Goal: Task Accomplishment & Management: Complete application form

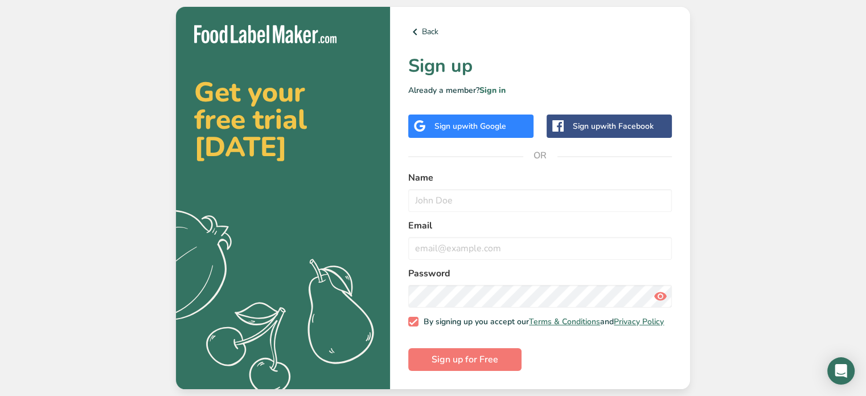
click at [464, 121] on span "with Google" at bounding box center [484, 126] width 44 height 11
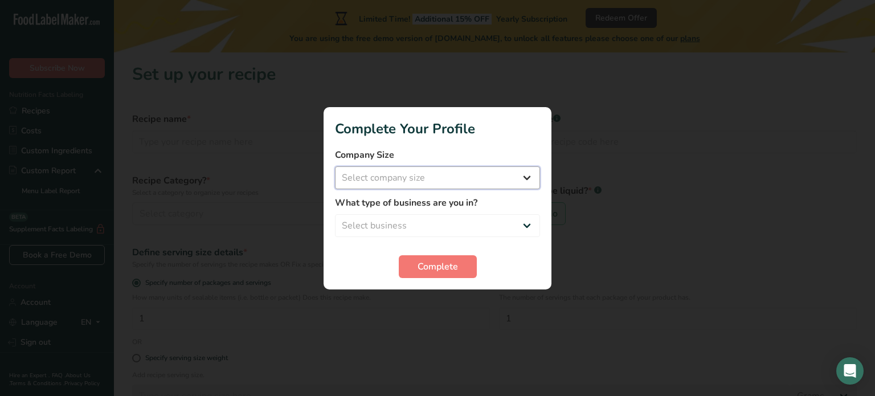
click at [422, 183] on select "Select company size Fewer than 10 Employees 10 to 50 Employees 51 to 500 Employ…" at bounding box center [437, 177] width 205 height 23
select select "1"
click at [335, 166] on select "Select company size Fewer than 10 Employees 10 to 50 Employees 51 to 500 Employ…" at bounding box center [437, 177] width 205 height 23
click at [403, 220] on select "Select business Packaged Food Manufacturer Restaurant & Cafe Bakery Meal Plans …" at bounding box center [437, 225] width 205 height 23
select select "3"
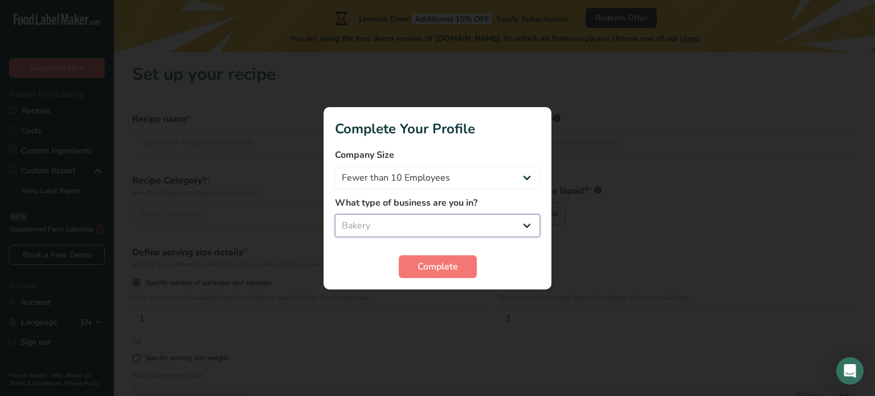
click at [335, 214] on select "Select business Packaged Food Manufacturer Restaurant & Cafe Bakery Meal Plans …" at bounding box center [437, 225] width 205 height 23
click at [423, 257] on button "Complete" at bounding box center [438, 266] width 78 height 23
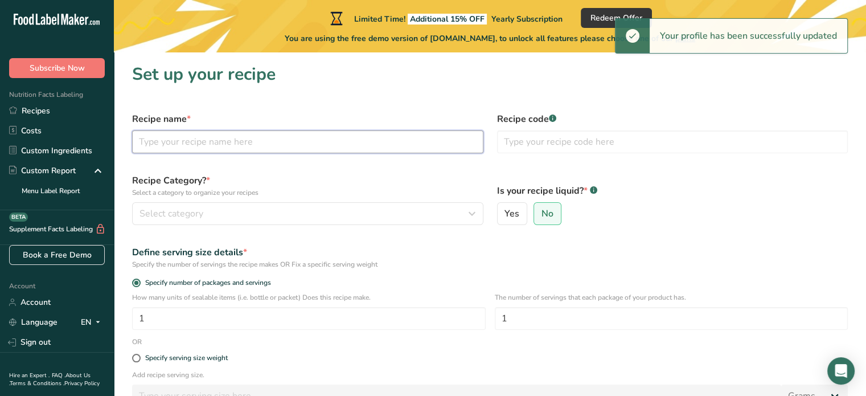
click at [284, 134] on input "text" at bounding box center [307, 141] width 351 height 23
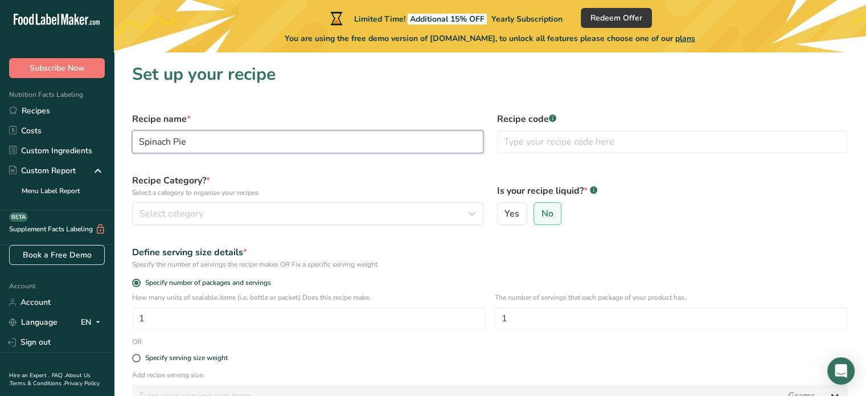
type input "Spinach Pie"
click at [432, 186] on label "Recipe Category? * Select a category to organize your recipes" at bounding box center [307, 186] width 351 height 24
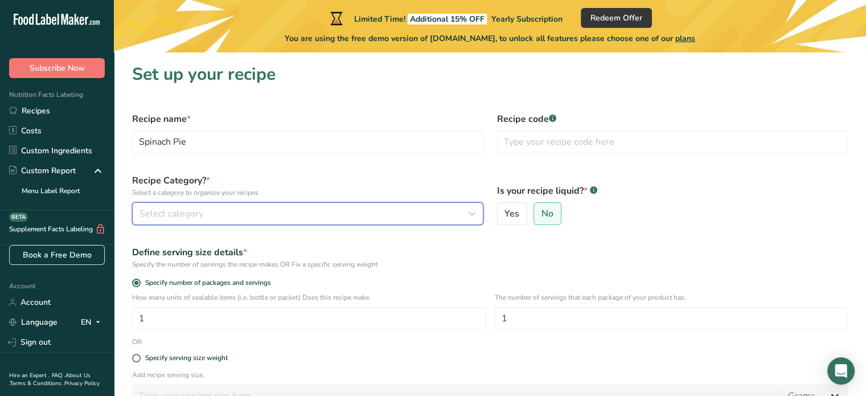
click at [286, 215] on div "Select category" at bounding box center [305, 214] width 330 height 14
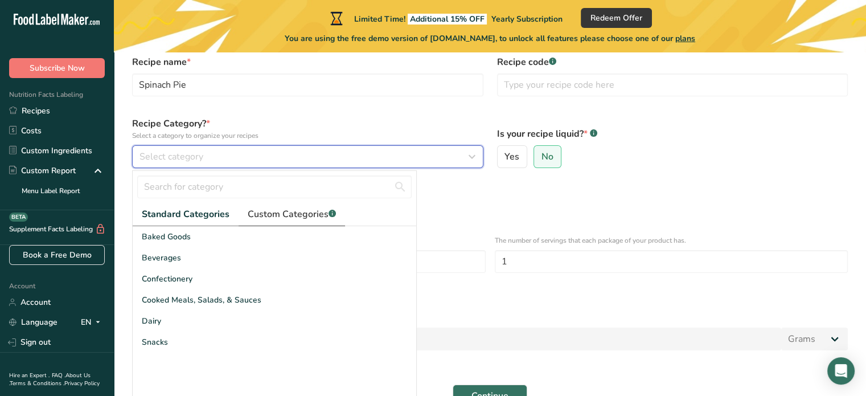
scroll to position [71, 0]
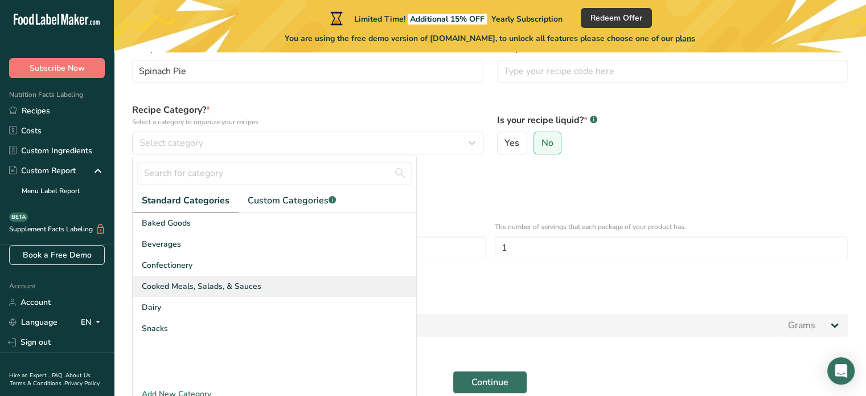
click at [216, 286] on span "Cooked Meals, Salads, & Sauces" at bounding box center [202, 286] width 120 height 12
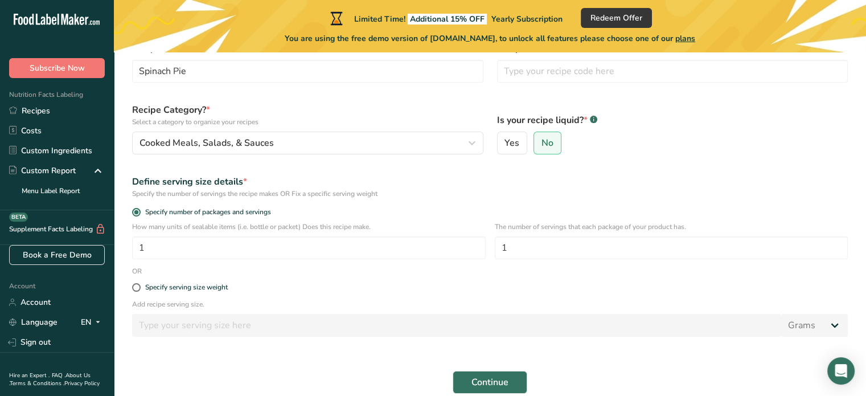
click at [387, 268] on form "Recipe name * Spinach Pie Recipe code .a-a{fill:#347362;}.b-a{fill:#fff;} Recip…" at bounding box center [490, 218] width 730 height 366
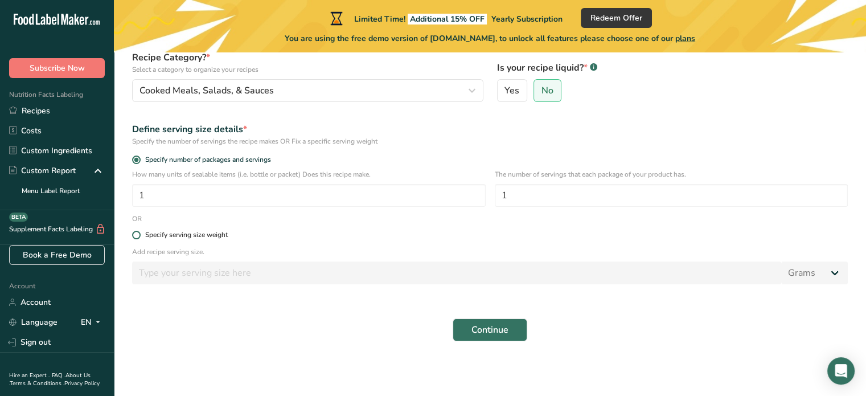
click at [195, 234] on div "Specify serving size weight" at bounding box center [186, 235] width 83 height 9
click at [140, 234] on input "Specify serving size weight" at bounding box center [135, 234] width 7 height 7
radio input "true"
radio input "false"
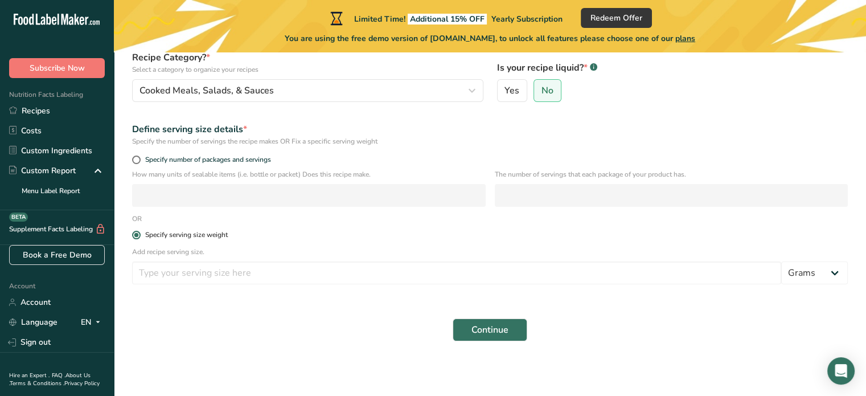
click at [195, 234] on div "Specify serving size weight" at bounding box center [186, 235] width 83 height 9
click at [140, 234] on input "Specify serving size weight" at bounding box center [135, 234] width 7 height 7
click at [167, 161] on span "Specify number of packages and servings" at bounding box center [206, 160] width 130 height 9
click at [140, 161] on input "Specify number of packages and servings" at bounding box center [135, 159] width 7 height 7
radio input "true"
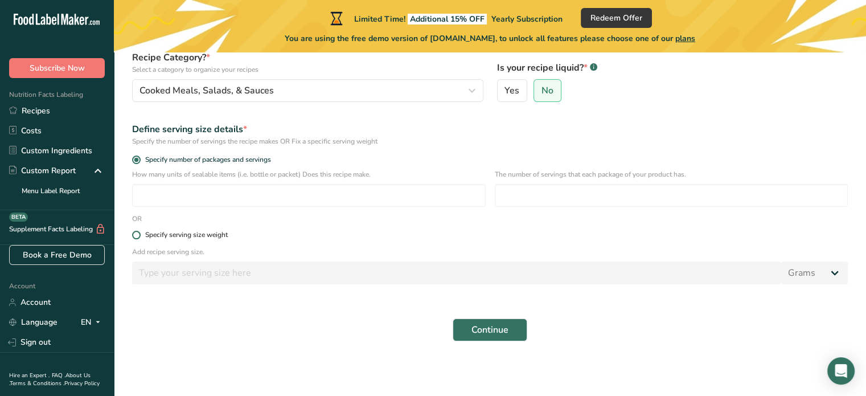
click at [190, 233] on div "Specify serving size weight" at bounding box center [186, 235] width 83 height 9
click at [140, 233] on input "Specify serving size weight" at bounding box center [135, 234] width 7 height 7
radio input "true"
radio input "false"
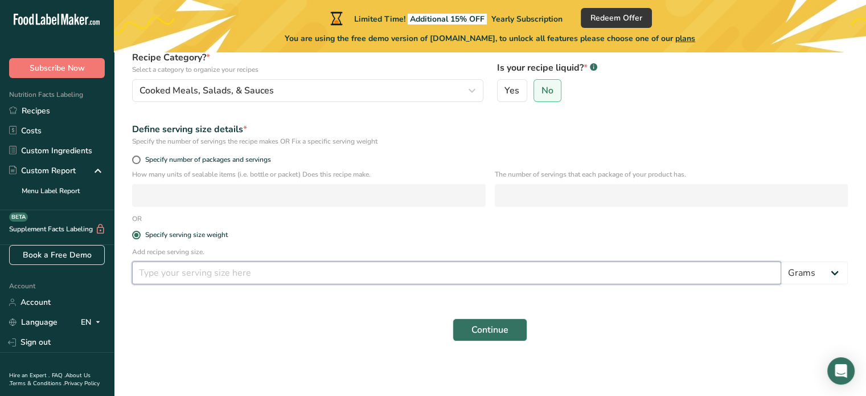
click at [269, 261] on input "number" at bounding box center [456, 272] width 649 height 23
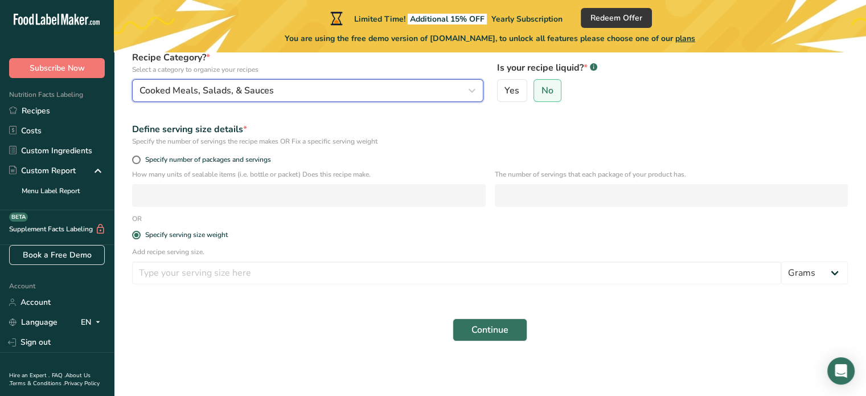
click at [306, 85] on div "Cooked Meals, Salads, & Sauces" at bounding box center [305, 91] width 330 height 14
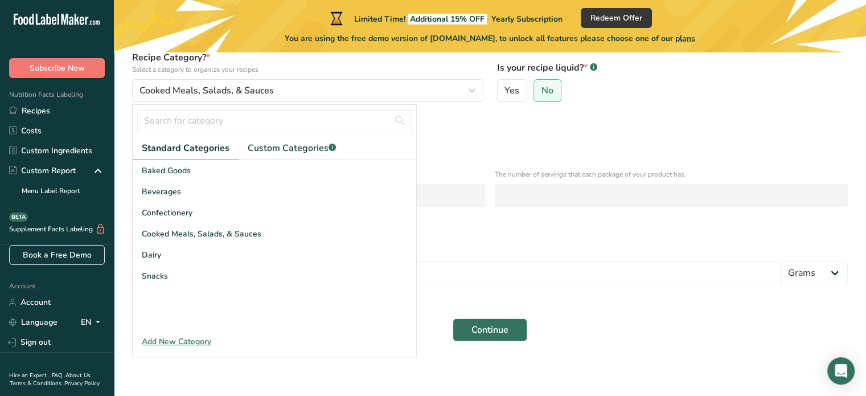
click at [463, 148] on div "Define serving size details * Specify the number of servings the recipe makes O…" at bounding box center [490, 135] width 730 height 38
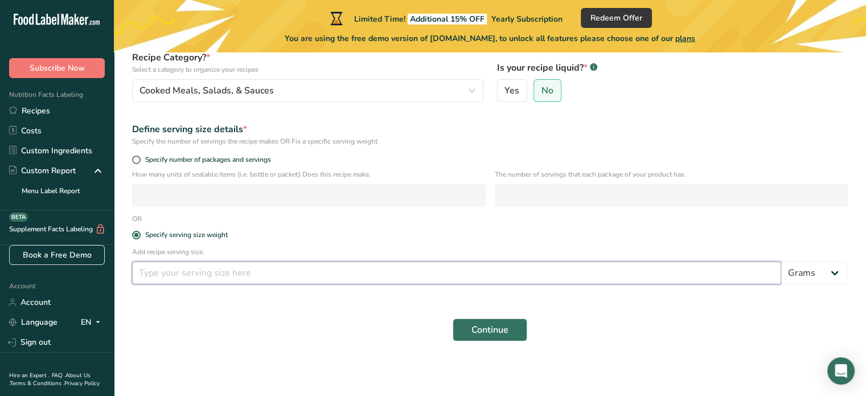
click at [317, 264] on input "number" at bounding box center [456, 272] width 649 height 23
type input "100"
click at [347, 310] on form "Recipe name * Spinach Pie Recipe code .a-a{fill:#347362;}.b-a{fill:#fff;} Recip…" at bounding box center [490, 165] width 730 height 366
click at [468, 321] on button "Continue" at bounding box center [490, 329] width 75 height 23
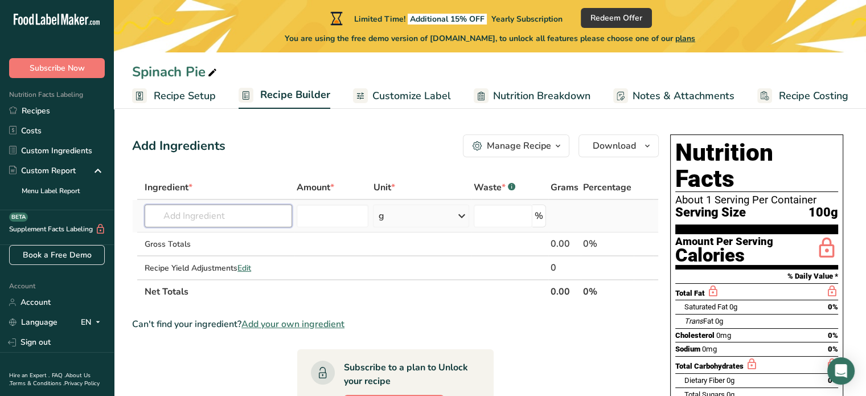
click at [247, 214] on input "text" at bounding box center [219, 215] width 148 height 23
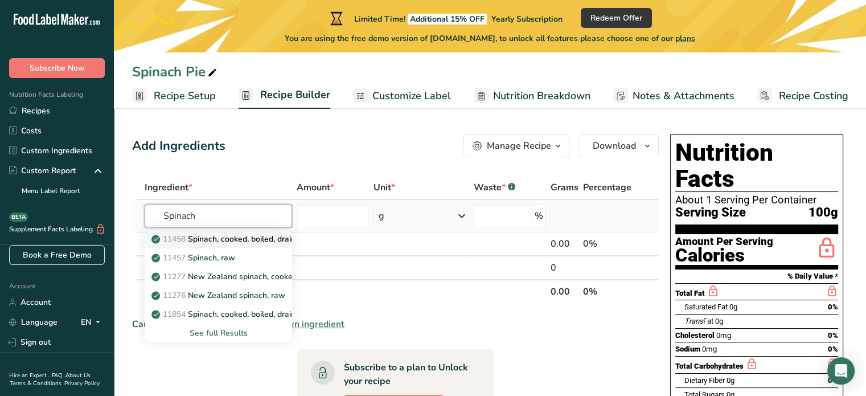
type input "Spinach"
click at [212, 239] on p "11458 Spinach, cooked, boiled, drained, without salt" at bounding box center [253, 239] width 199 height 12
type input "Spinach, cooked, boiled, drained, without salt"
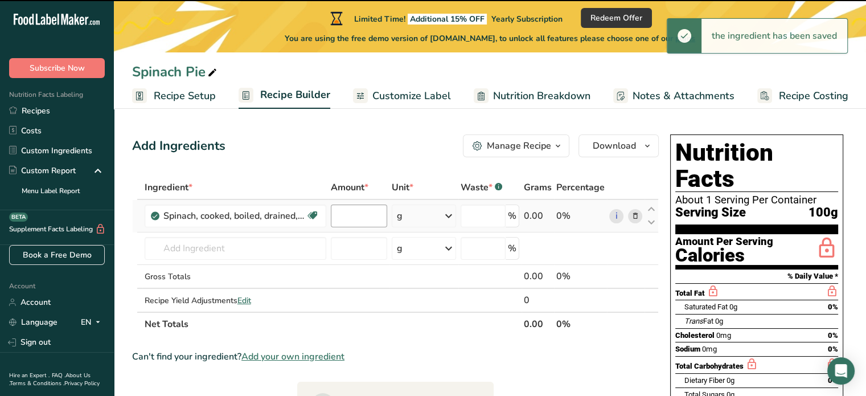
type input "0"
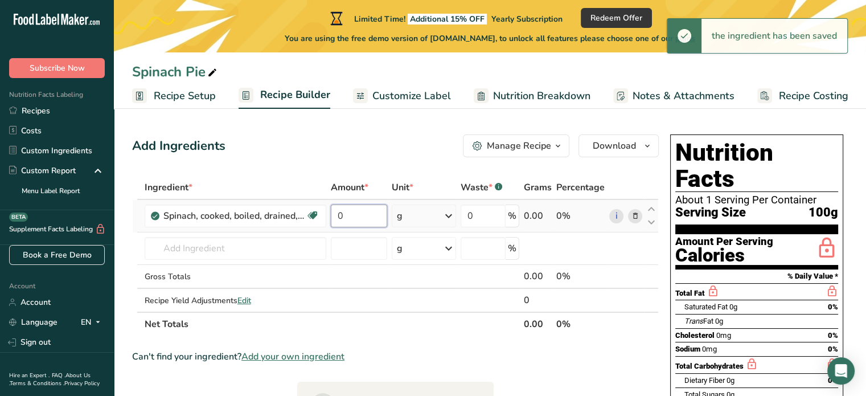
click at [347, 216] on input "0" at bounding box center [359, 215] width 57 height 23
type input "15"
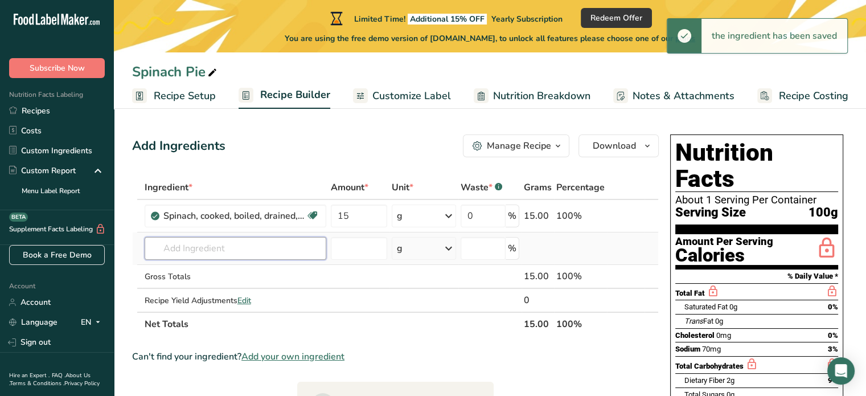
click at [244, 238] on input "text" at bounding box center [236, 248] width 182 height 23
type input "e"
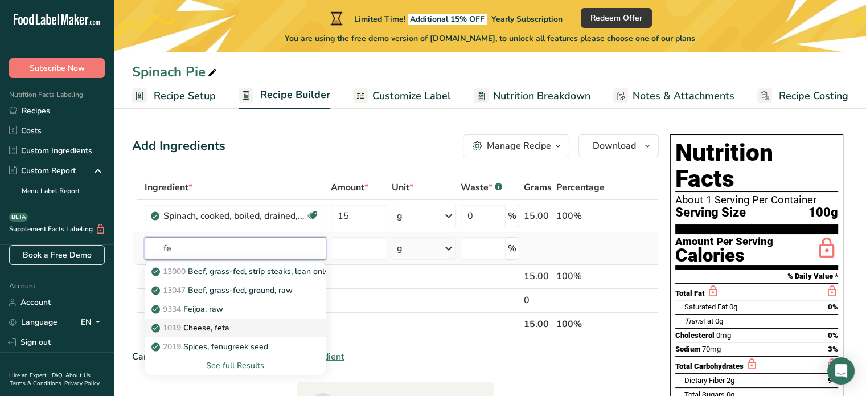
type input "fe"
click at [219, 322] on p "1019 Cheese, feta" at bounding box center [192, 328] width 76 height 12
type input "Cheese, feta"
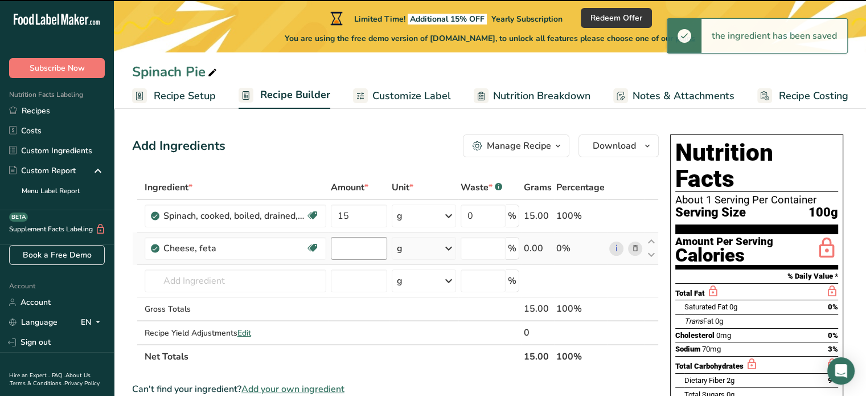
type input "0"
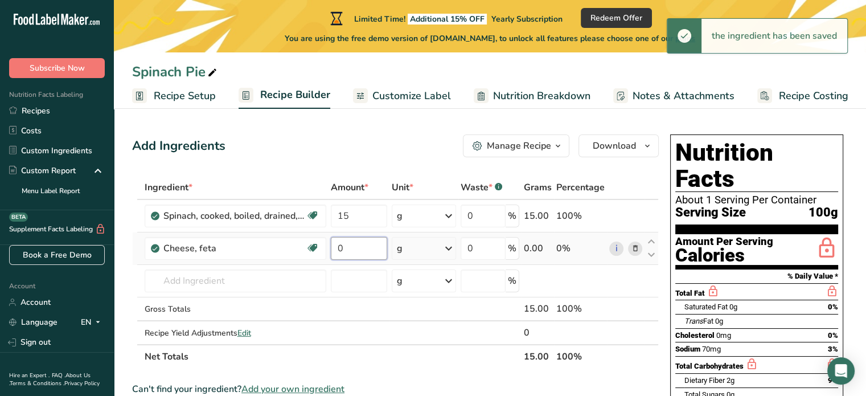
click at [360, 247] on input "0" at bounding box center [359, 248] width 57 height 23
type input "5"
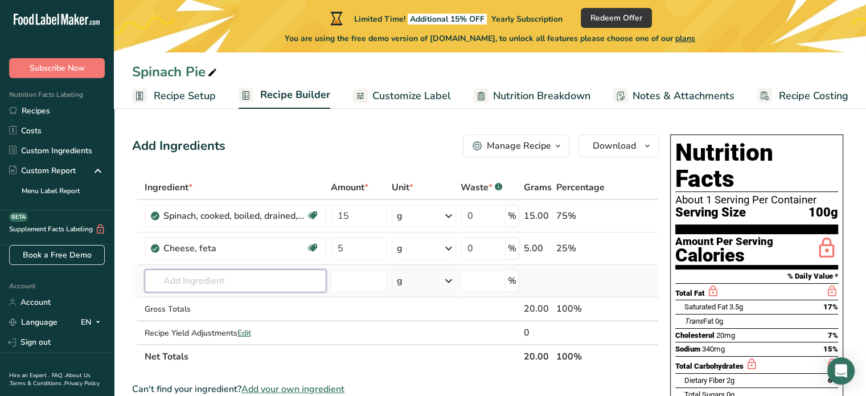
click at [273, 276] on input "text" at bounding box center [236, 280] width 182 height 23
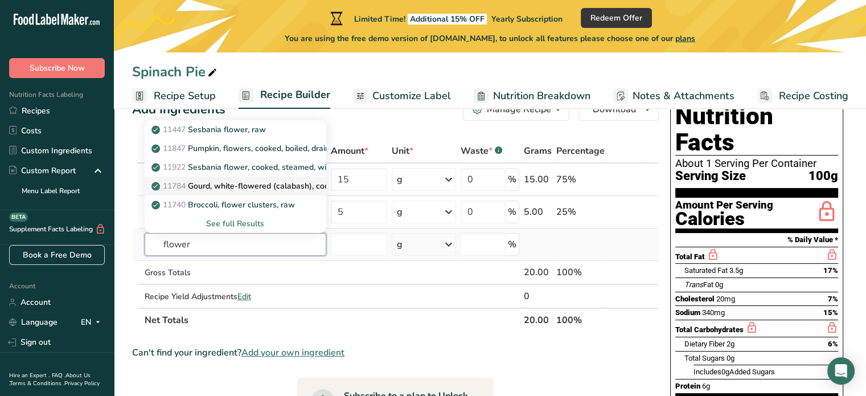
scroll to position [36, 0]
click at [234, 246] on input "flower" at bounding box center [236, 245] width 182 height 23
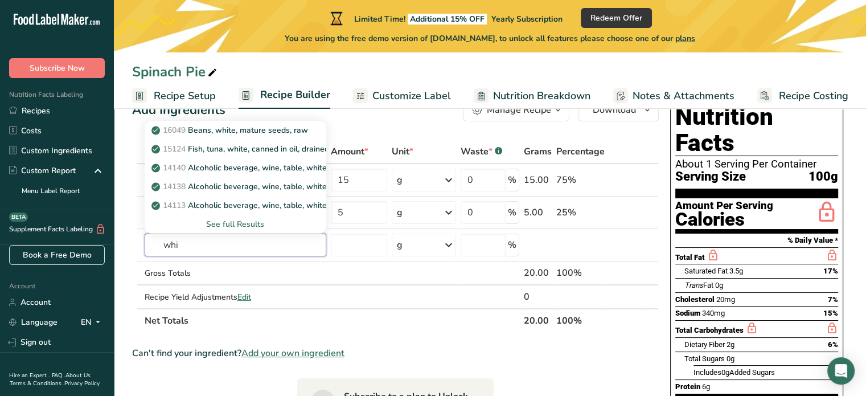
type input "whi"
paste input "t"
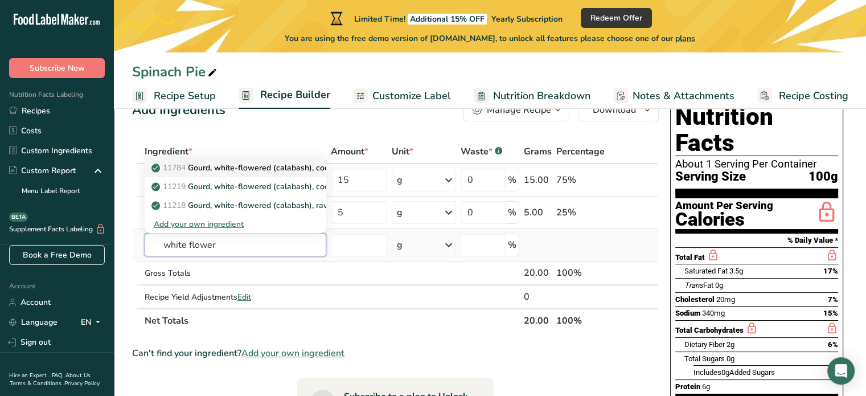
type input "white flower"
click at [240, 170] on p "11784 Gourd, white-flowered (calabash), cooked, boiled, drained, with salt" at bounding box center [295, 168] width 282 height 12
type input "Gourd, white-flowered (calabash), cooked, boiled, drained, with salt"
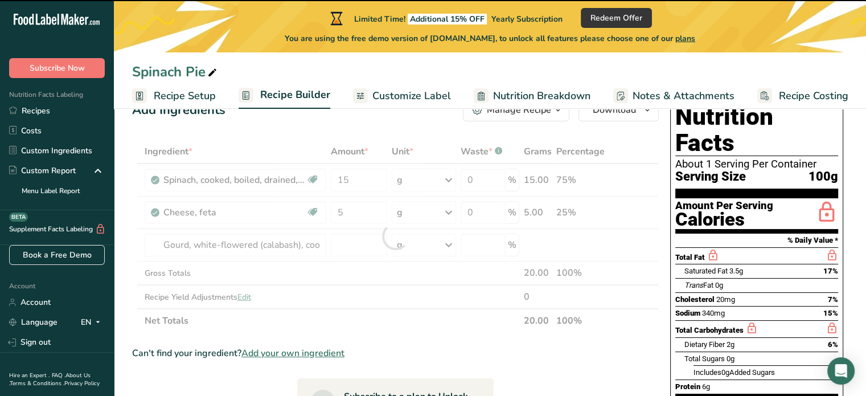
type input "0"
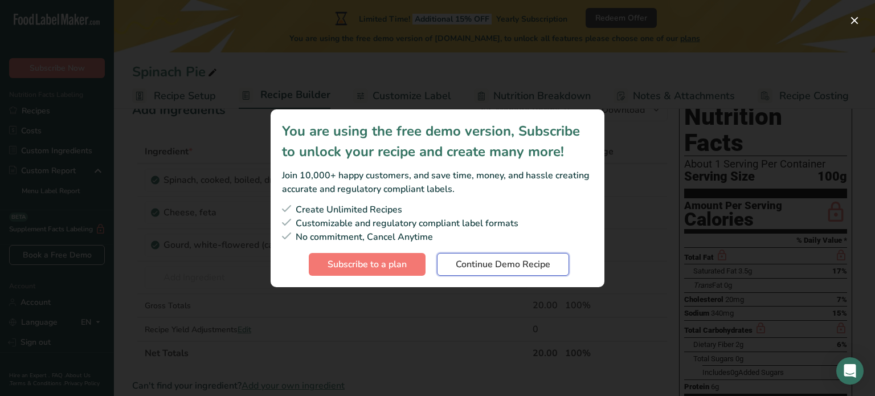
click at [484, 264] on span "Continue Demo Recipe" at bounding box center [503, 264] width 95 height 14
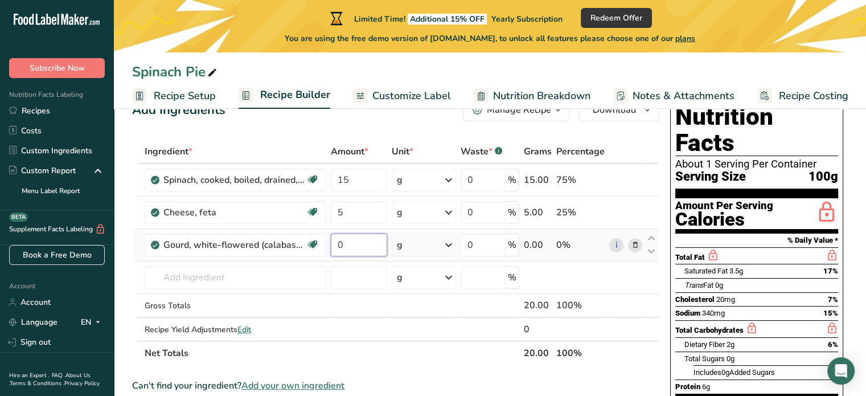
click at [367, 247] on input "0" at bounding box center [359, 245] width 57 height 23
type input "2"
type input "50"
click at [616, 277] on div "Ingredient * Amount * Unit * Waste * .a-a{fill:#347362;}.b-a{fill:#fff;} Grams …" at bounding box center [395, 253] width 527 height 226
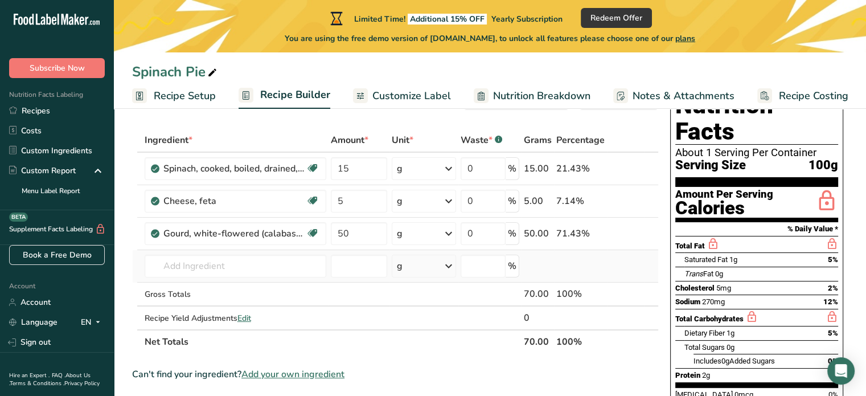
scroll to position [0, 0]
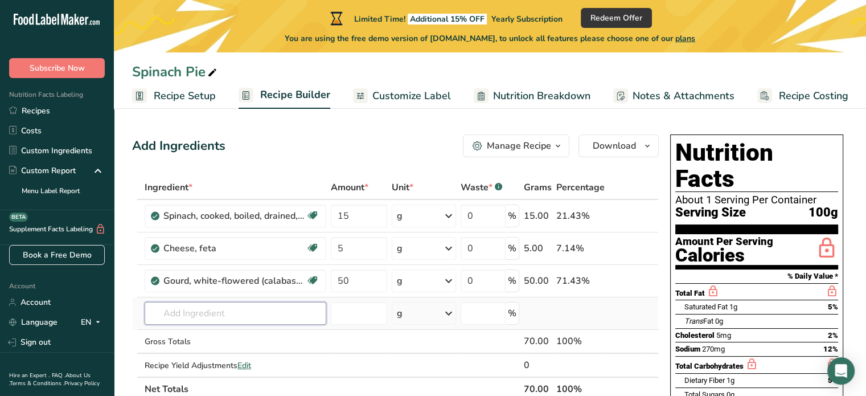
click at [213, 317] on input "text" at bounding box center [236, 313] width 182 height 23
type input "f"
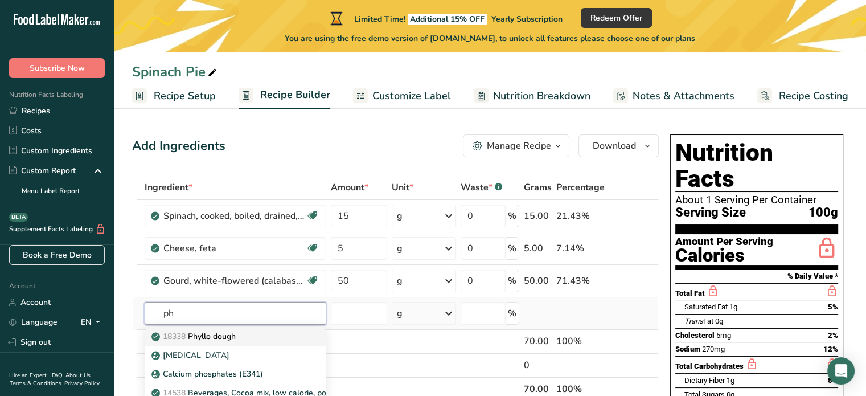
type input "ph"
click at [215, 339] on p "18338 Phyllo dough" at bounding box center [195, 336] width 82 height 12
type input "Phyllo dough"
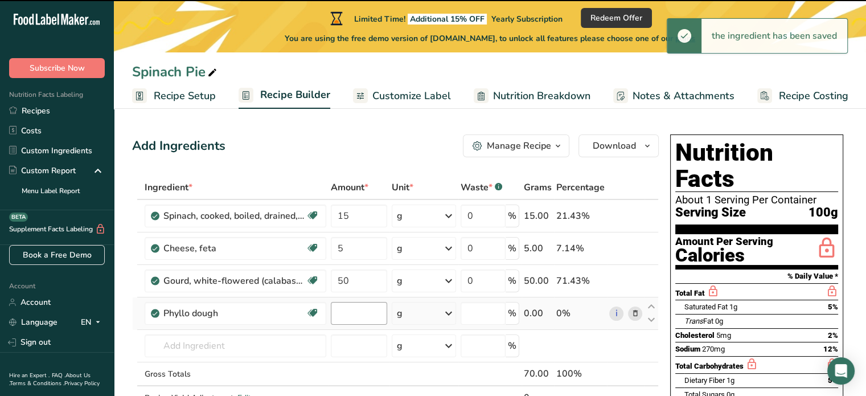
type input "0"
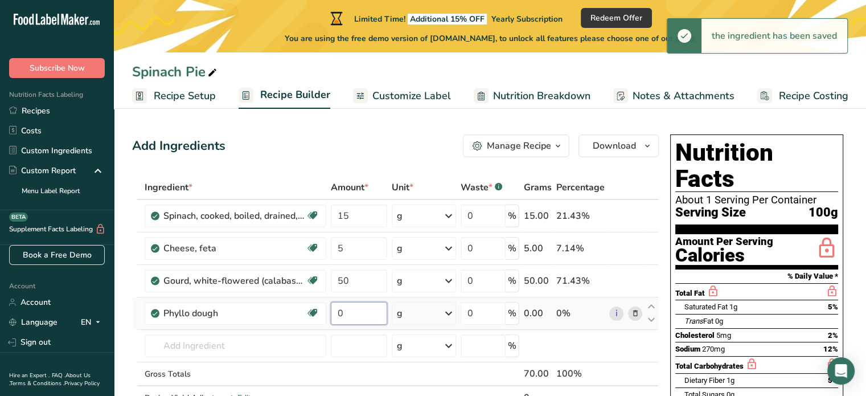
click at [356, 312] on input "0" at bounding box center [359, 313] width 57 height 23
type input "50"
click at [431, 152] on div "Add Ingredients Manage Recipe Delete Recipe Duplicate Recipe Scale Recipe Save …" at bounding box center [395, 145] width 527 height 23
click at [636, 280] on icon at bounding box center [635, 281] width 8 height 12
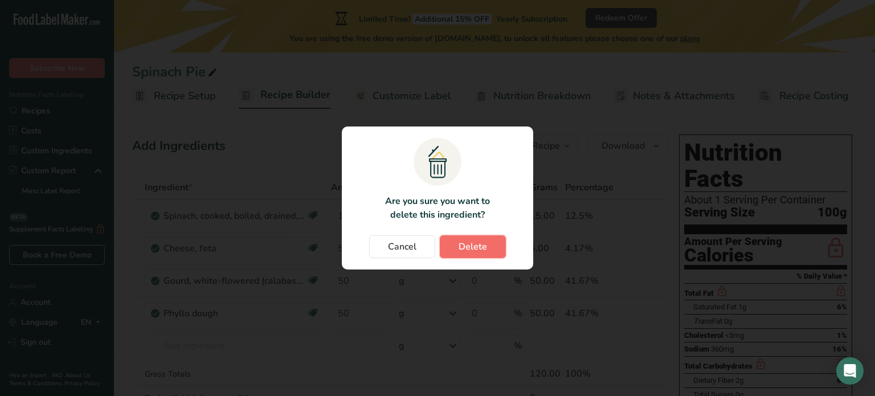
click at [475, 253] on span "Delete" at bounding box center [473, 247] width 28 height 14
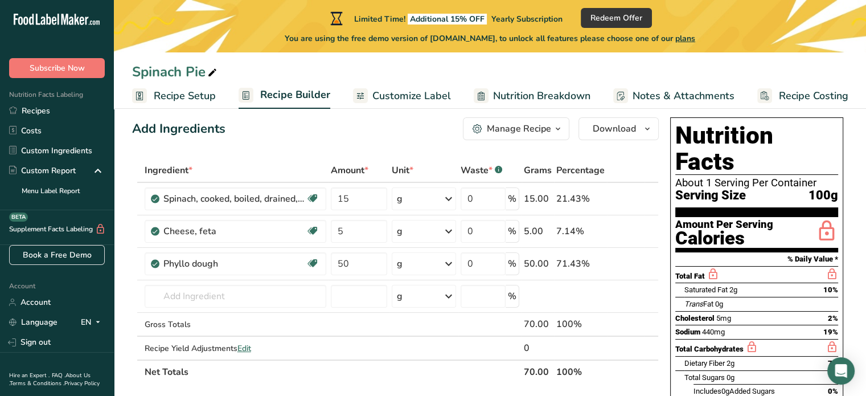
scroll to position [16, 0]
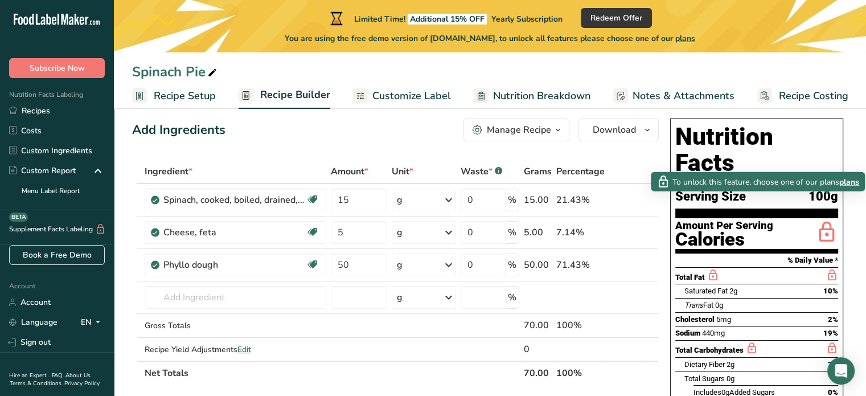
click at [827, 219] on icon at bounding box center [827, 232] width 23 height 27
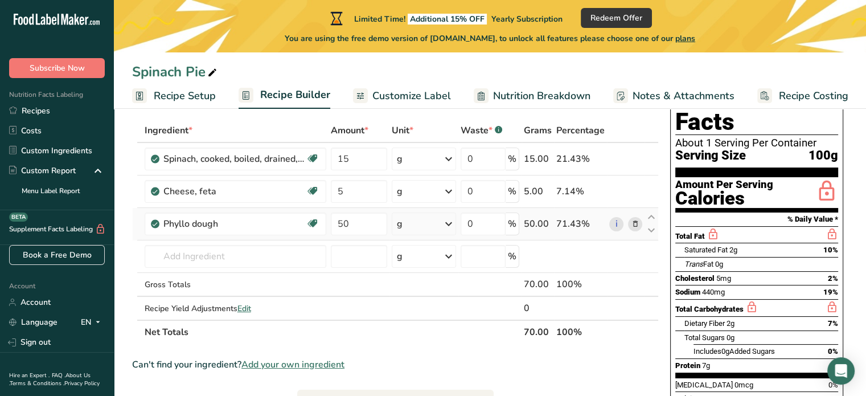
scroll to position [57, 0]
click at [235, 253] on input "text" at bounding box center [236, 256] width 182 height 23
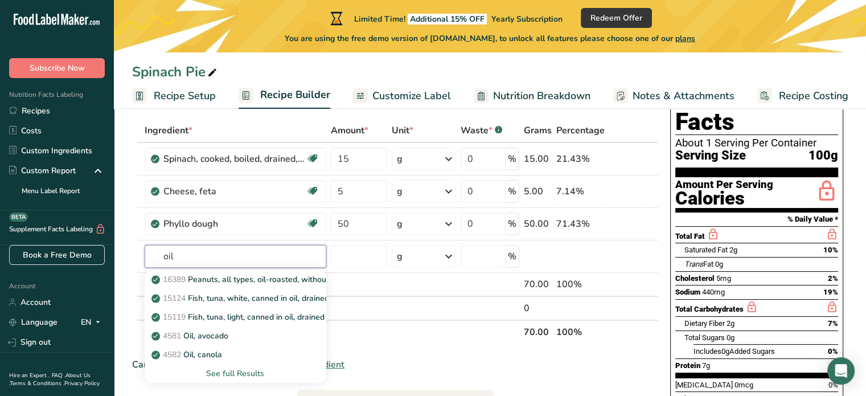
scroll to position [60, 0]
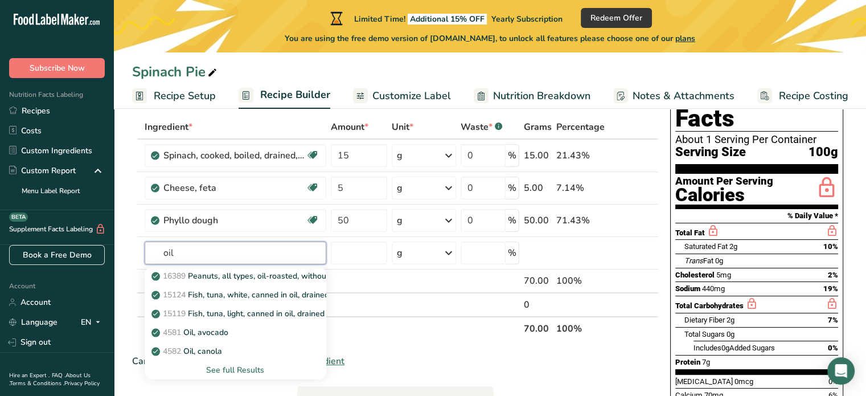
click at [211, 247] on input "oil" at bounding box center [236, 253] width 182 height 23
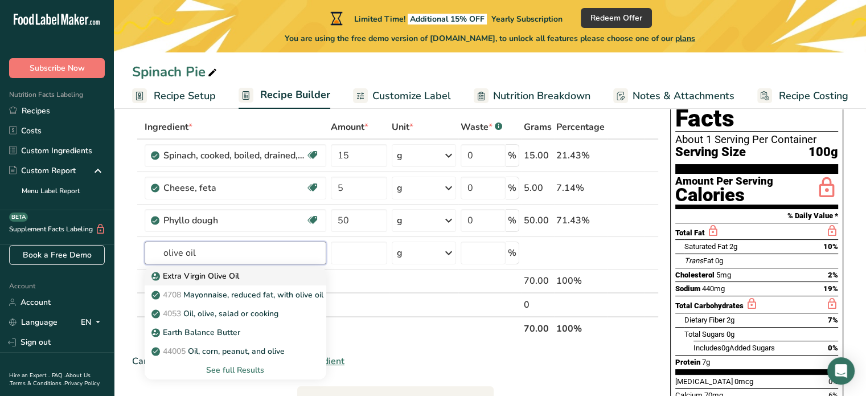
type input "olive oil"
click at [218, 271] on p "Extra Virgin Olive Oil" at bounding box center [196, 276] width 85 height 12
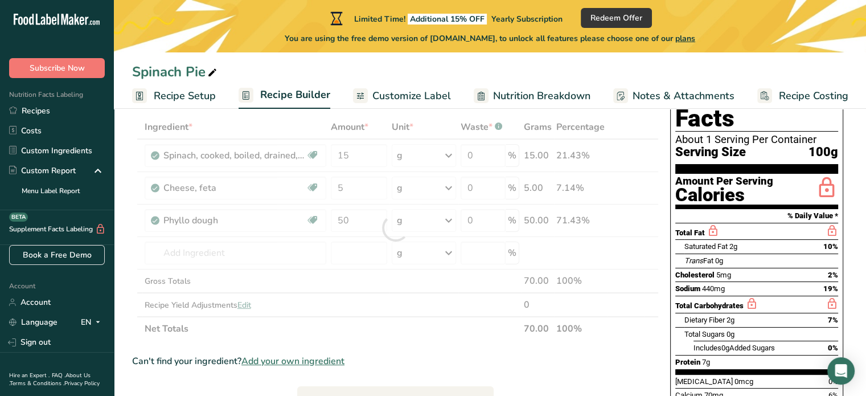
type input "Extra Virgin Olive Oil"
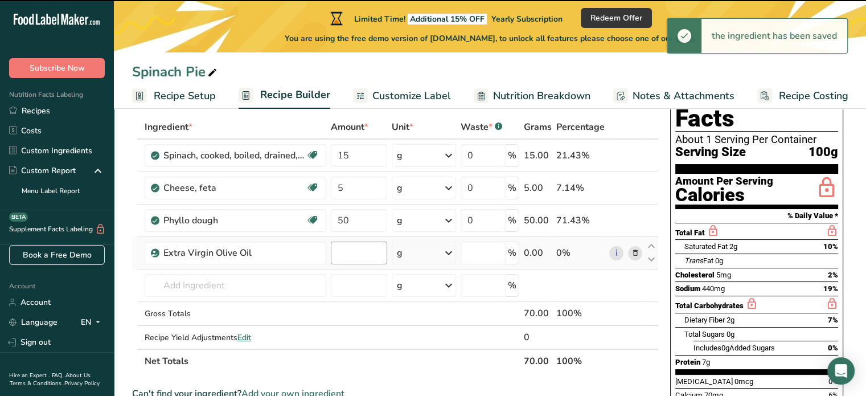
type input "0"
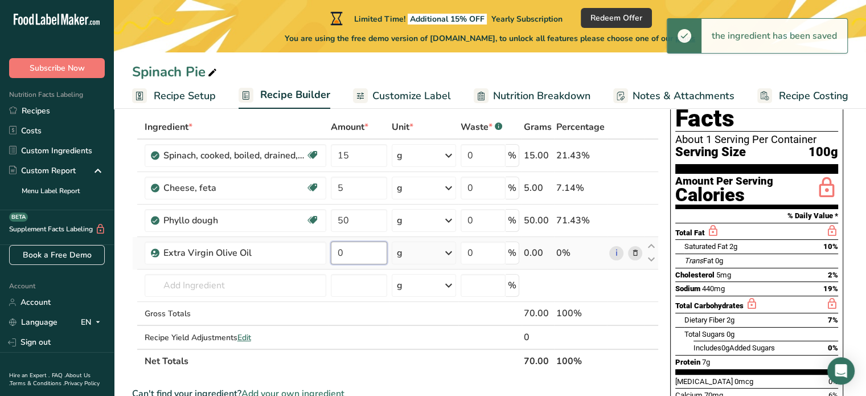
click at [366, 255] on input "0" at bounding box center [359, 253] width 57 height 23
click at [412, 255] on div "Ingredient * Amount * Unit * Waste * .a-a{fill:#347362;}.b-a{fill:#fff;} Grams …" at bounding box center [395, 244] width 527 height 258
click at [449, 250] on icon at bounding box center [449, 253] width 14 height 21
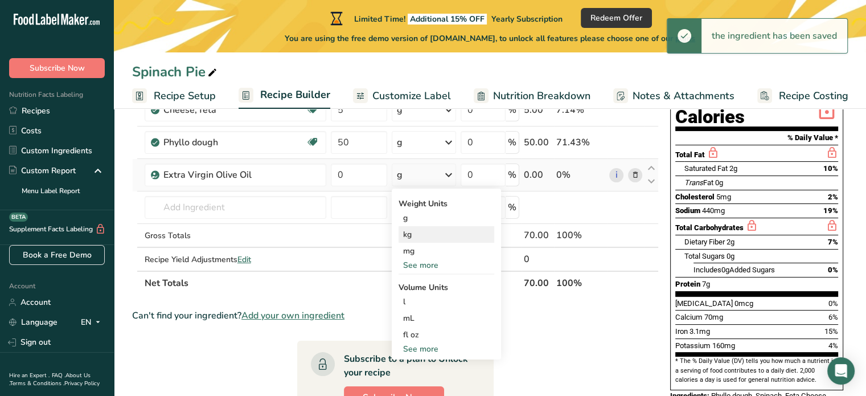
scroll to position [139, 0]
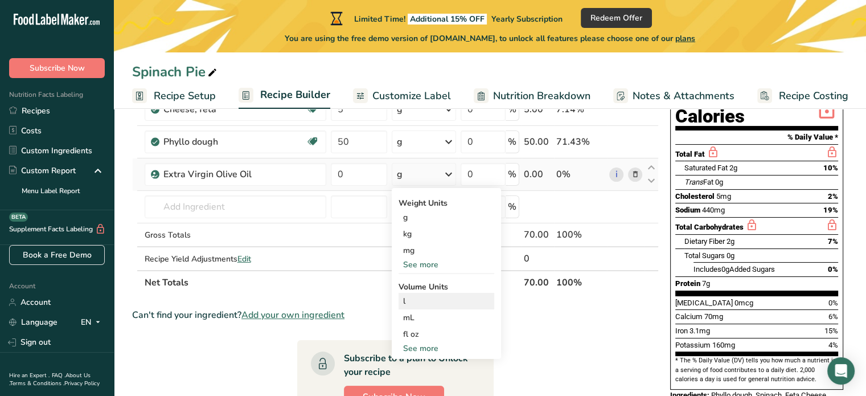
click at [407, 300] on div "l" at bounding box center [446, 301] width 87 height 12
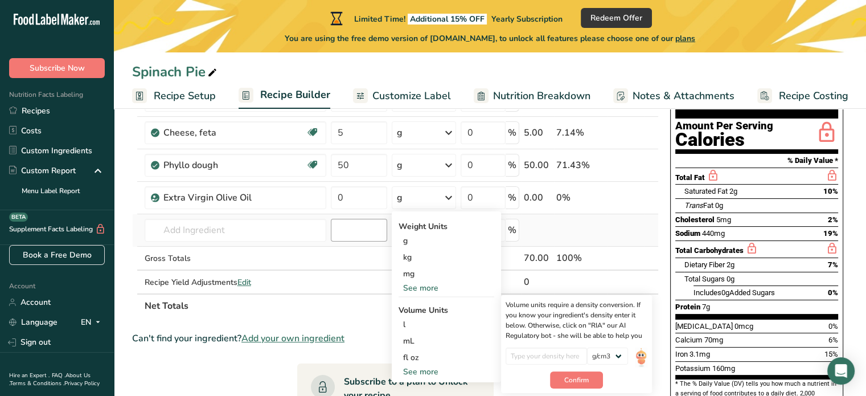
scroll to position [114, 0]
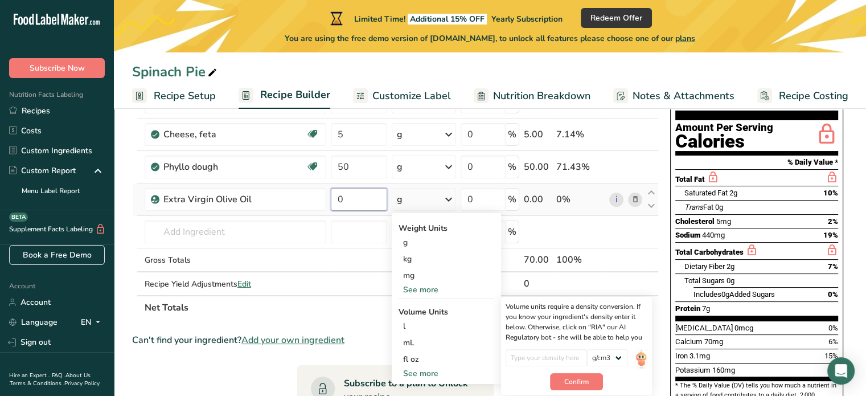
click at [358, 204] on input "0" at bounding box center [359, 199] width 57 height 23
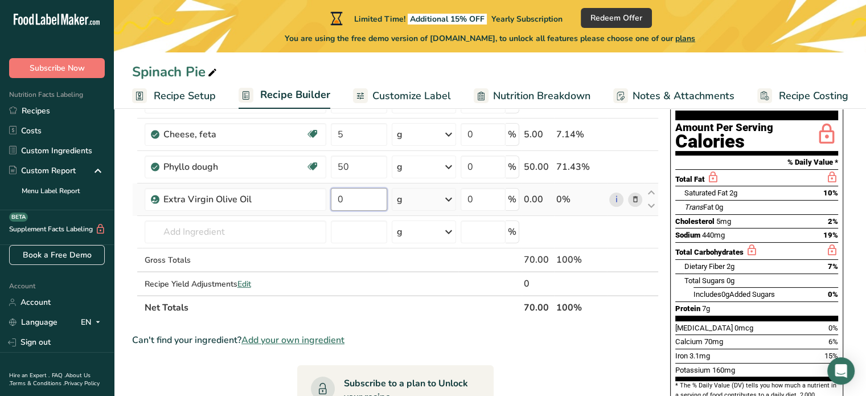
click at [358, 204] on input "0" at bounding box center [359, 199] width 57 height 23
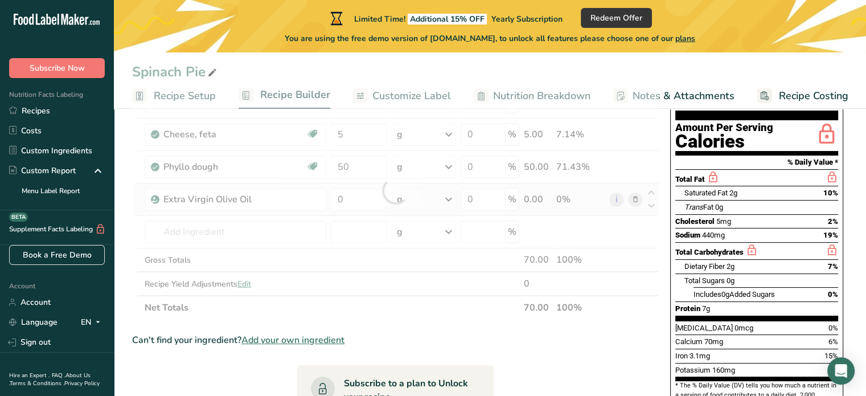
click at [445, 203] on div "Ingredient * Amount * Unit * Waste * .a-a{fill:#347362;}.b-a{fill:#fff;} Grams …" at bounding box center [395, 191] width 527 height 258
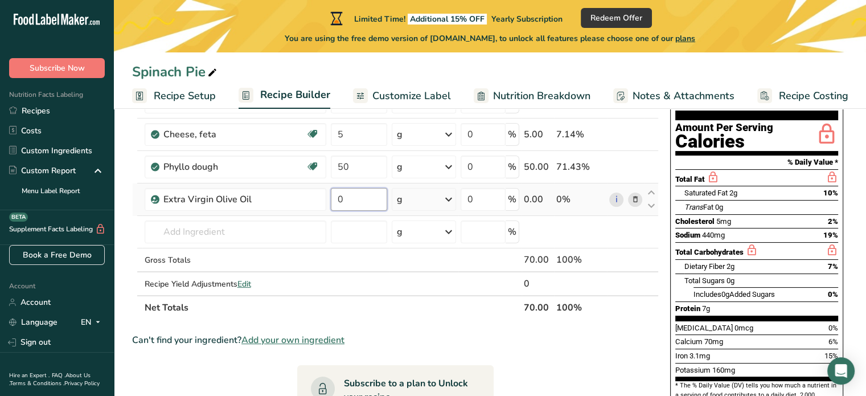
click at [367, 205] on input "0" at bounding box center [359, 199] width 57 height 23
type input "5"
click at [561, 231] on div "Ingredient * Amount * Unit * Waste * .a-a{fill:#347362;}.b-a{fill:#fff;} Grams …" at bounding box center [395, 191] width 527 height 258
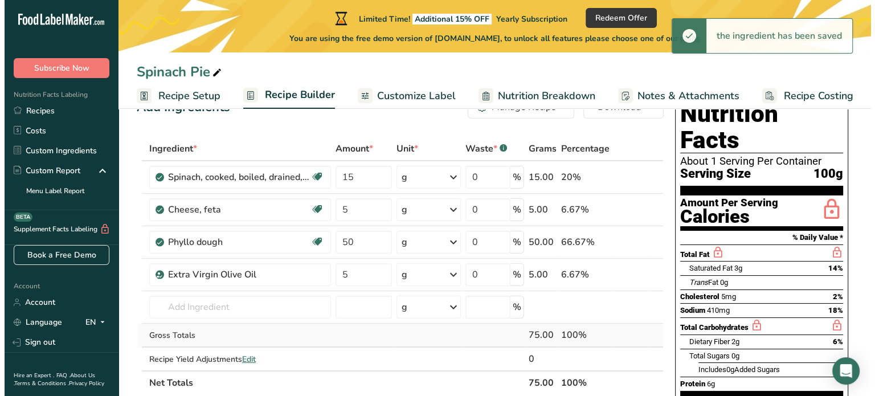
scroll to position [38, 0]
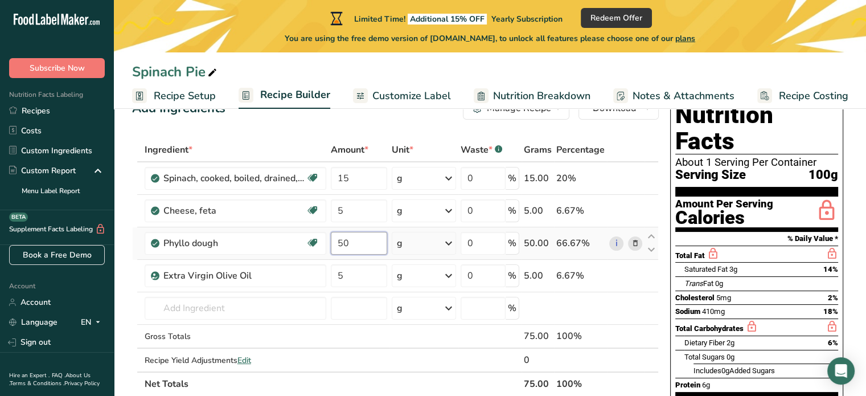
click at [373, 245] on input "50" at bounding box center [359, 243] width 57 height 23
click at [362, 208] on div "Ingredient * Amount * Unit * Waste * .a-a{fill:#347362;}.b-a{fill:#fff;} Grams …" at bounding box center [395, 267] width 527 height 258
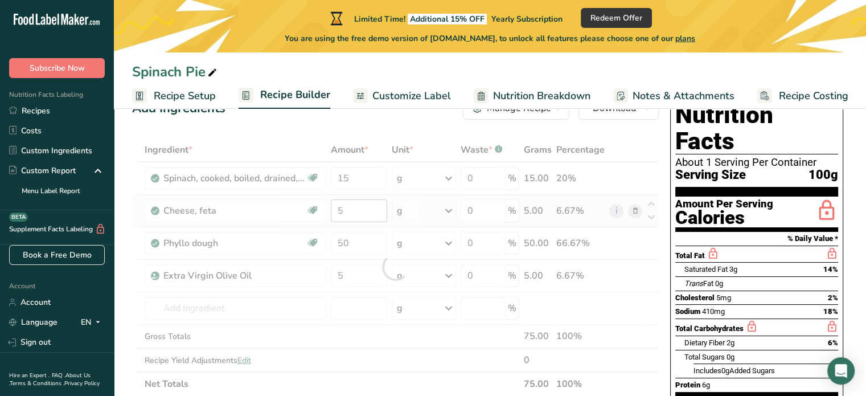
click at [362, 208] on div at bounding box center [395, 267] width 527 height 258
click at [350, 211] on input "5" at bounding box center [359, 210] width 57 height 23
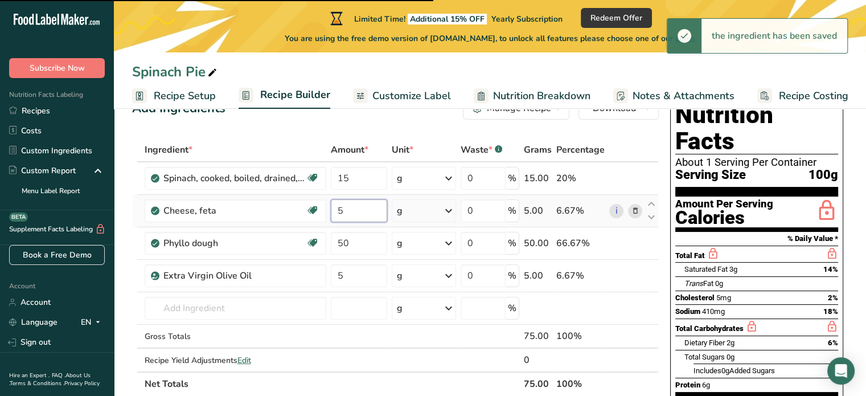
click at [350, 211] on input "5" at bounding box center [359, 210] width 57 height 23
type input "5"
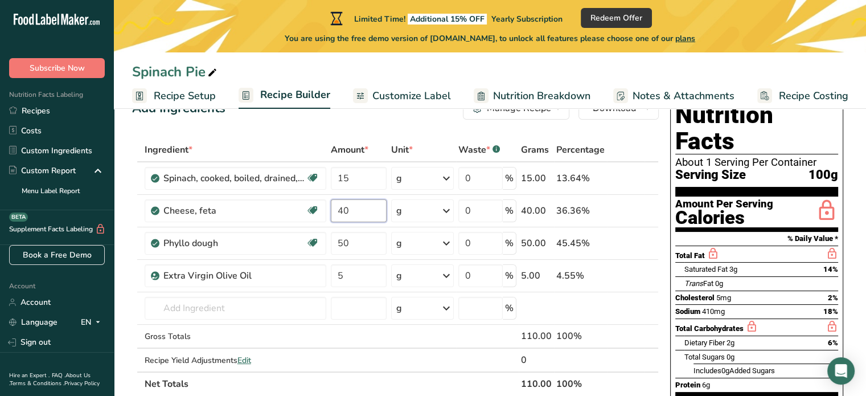
type input "40"
click at [530, 146] on div "Ingredient * Amount * Unit * Waste * .a-a{fill:#347362;}.b-a{fill:#fff;} Grams …" at bounding box center [395, 267] width 527 height 258
click at [371, 216] on input "40" at bounding box center [359, 210] width 56 height 23
click at [369, 244] on div "Ingredient * Amount * Unit * Waste * .a-a{fill:#347362;}.b-a{fill:#fff;} Grams …" at bounding box center [395, 267] width 527 height 258
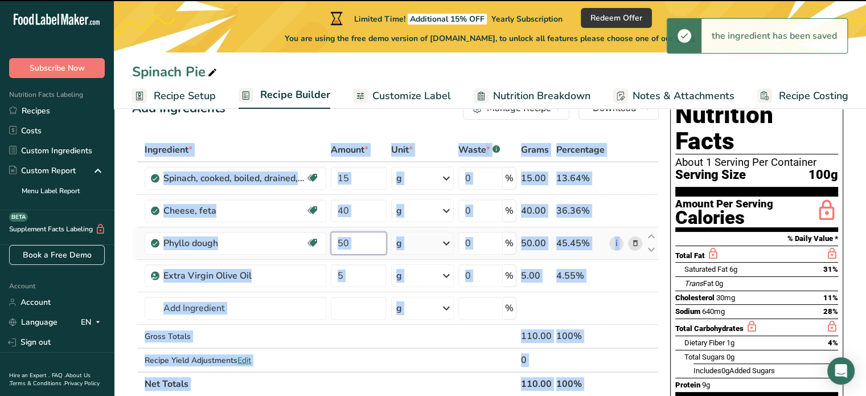
click at [357, 244] on input "50" at bounding box center [359, 243] width 56 height 23
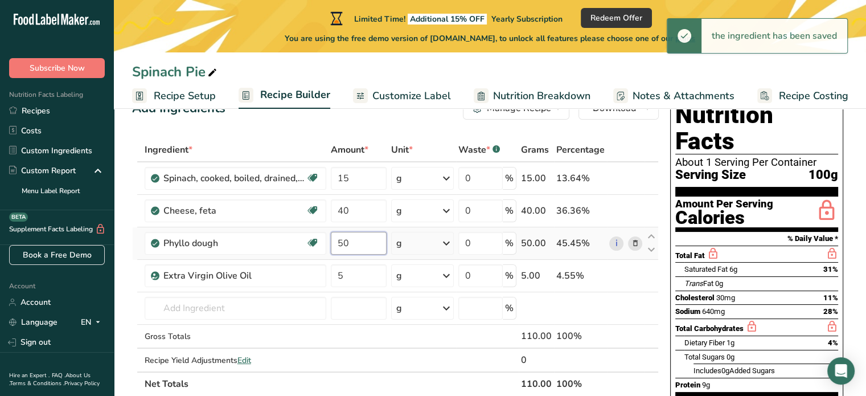
click at [357, 244] on input "50" at bounding box center [359, 243] width 56 height 23
type input "5"
type input "35"
click at [361, 207] on div "Ingredient * Amount * Unit * Waste * .a-a{fill:#347362;}.b-a{fill:#fff;} Grams …" at bounding box center [395, 267] width 527 height 258
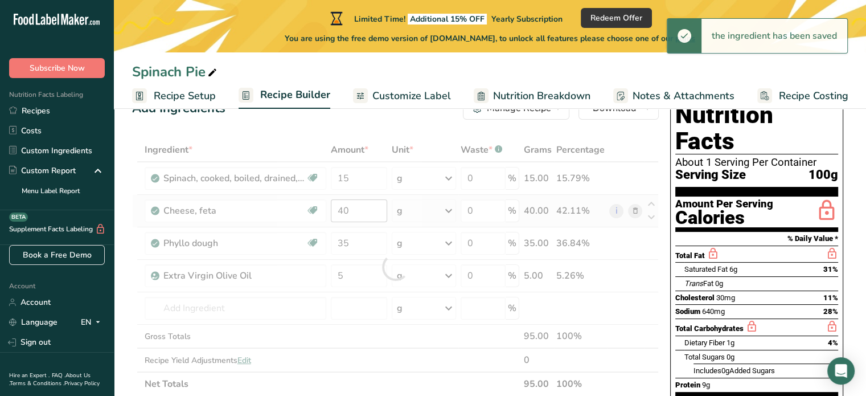
click at [361, 207] on div at bounding box center [395, 267] width 527 height 258
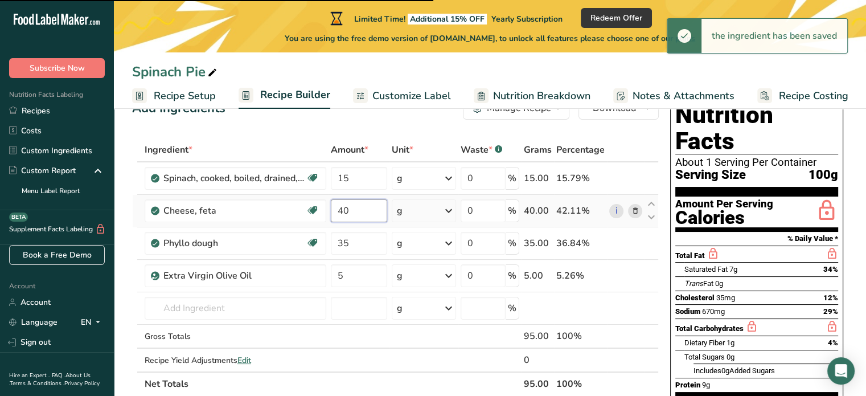
click at [343, 210] on input "40" at bounding box center [359, 210] width 57 height 23
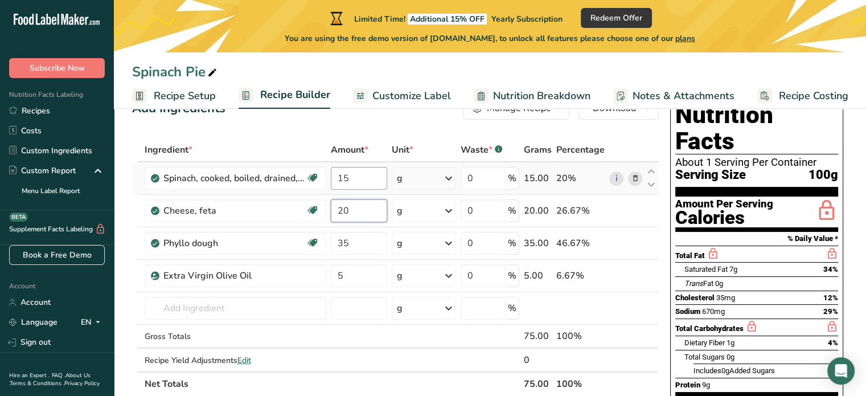
type input "20"
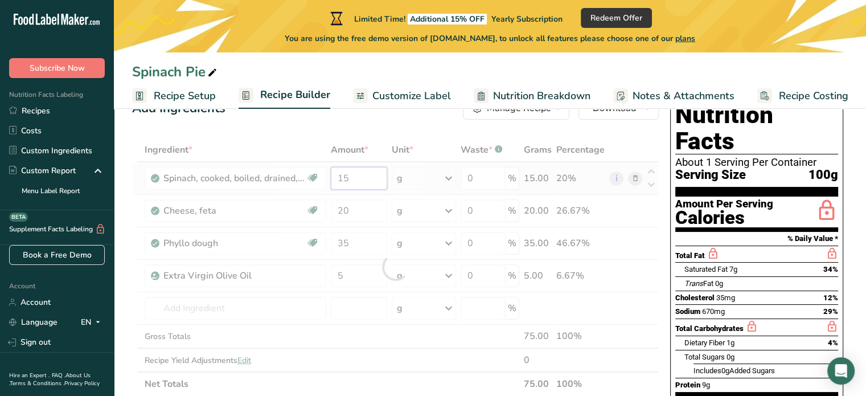
click at [356, 183] on div "Ingredient * Amount * Unit * Waste * .a-a{fill:#347362;}.b-a{fill:#fff;} Grams …" at bounding box center [395, 267] width 527 height 258
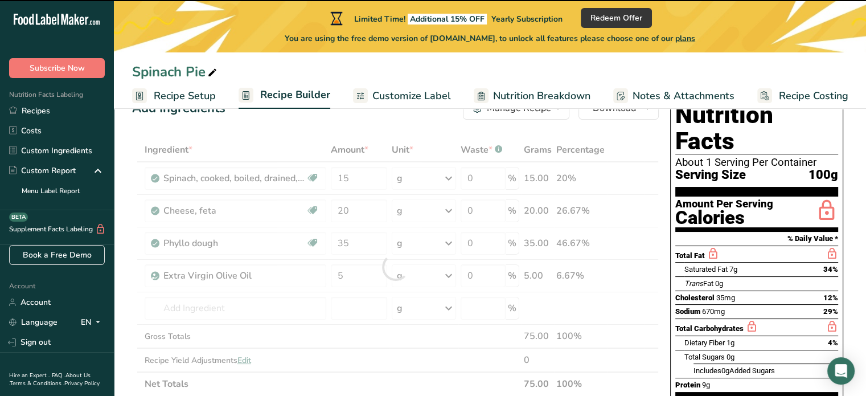
click at [354, 182] on div at bounding box center [395, 267] width 527 height 258
click at [354, 182] on input "15" at bounding box center [359, 178] width 57 height 23
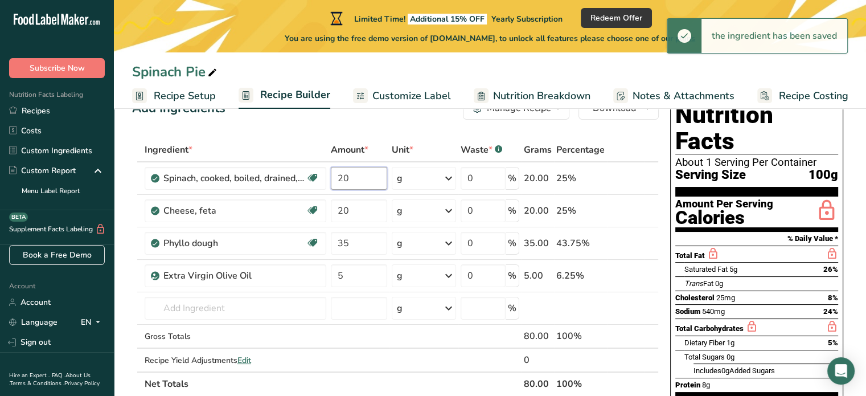
type input "20"
click at [289, 152] on div "Ingredient * Amount * Unit * Waste * .a-a{fill:#347362;}.b-a{fill:#fff;} Grams …" at bounding box center [395, 267] width 527 height 258
click at [276, 302] on input "text" at bounding box center [236, 308] width 182 height 23
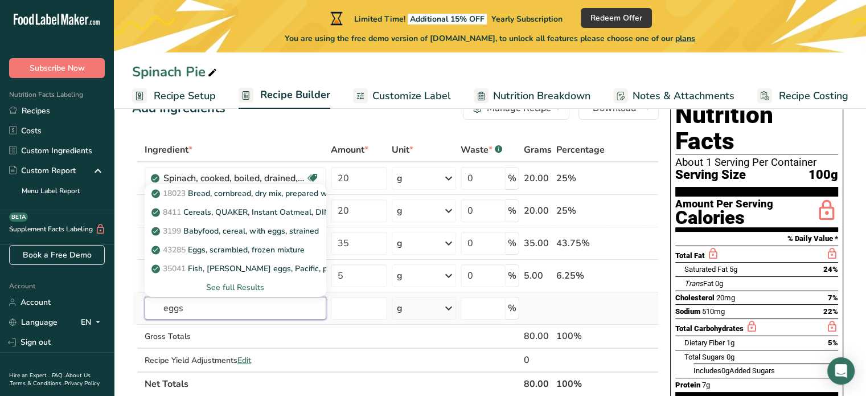
type input "eggs"
click at [233, 284] on div "See full Results" at bounding box center [235, 287] width 163 height 12
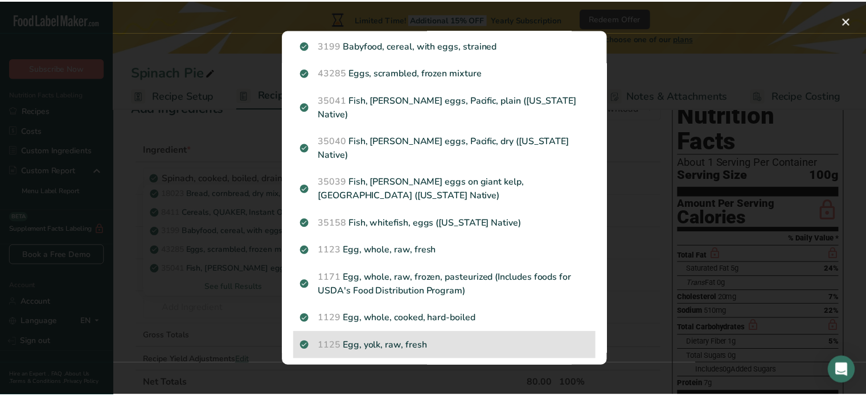
scroll to position [114, 0]
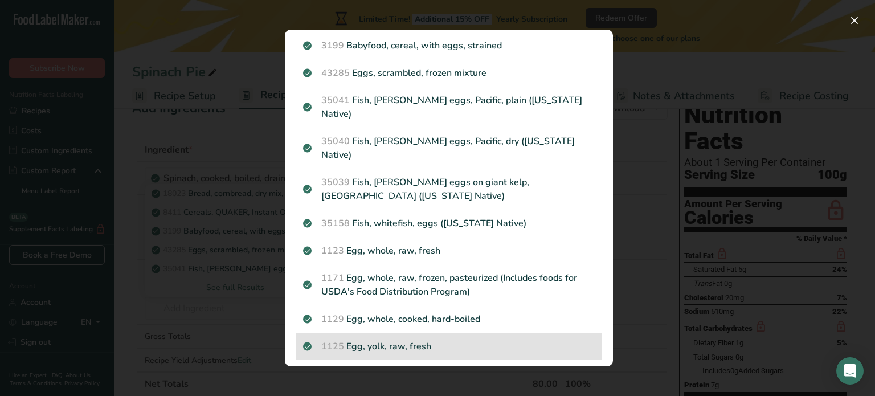
click at [382, 339] on p "1125 Egg, yolk, raw, fresh" at bounding box center [449, 346] width 292 height 14
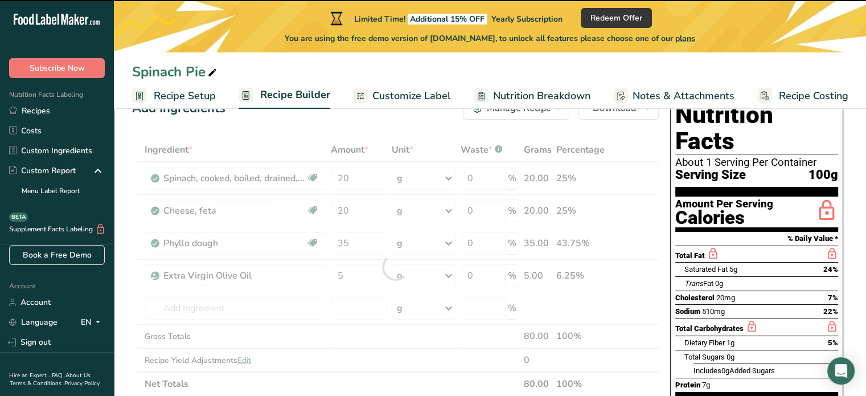
type input "0"
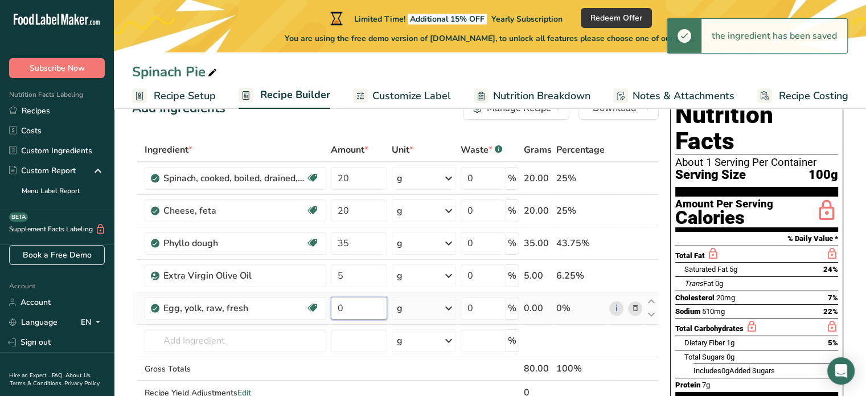
click at [357, 308] on input "0" at bounding box center [359, 308] width 57 height 23
type input "5"
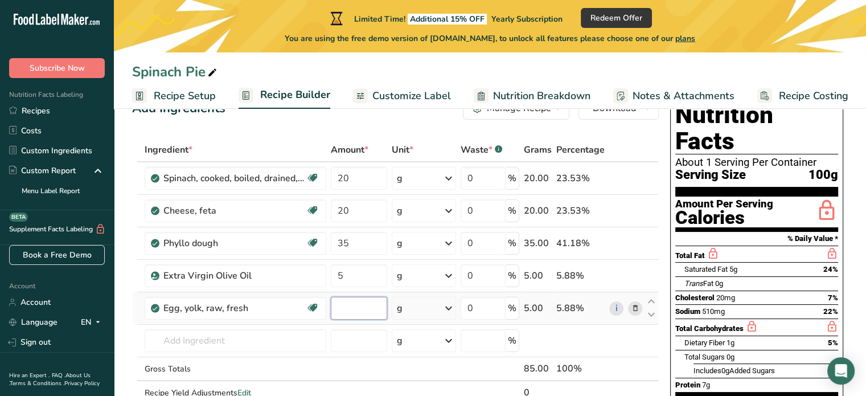
type input "3"
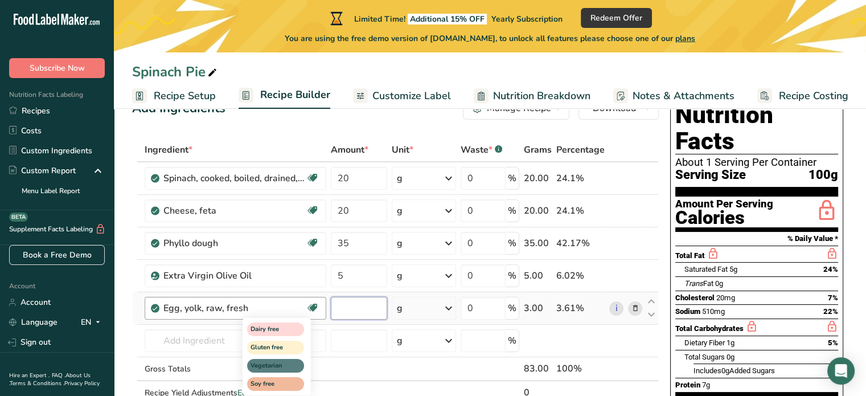
type input "2"
type input "1"
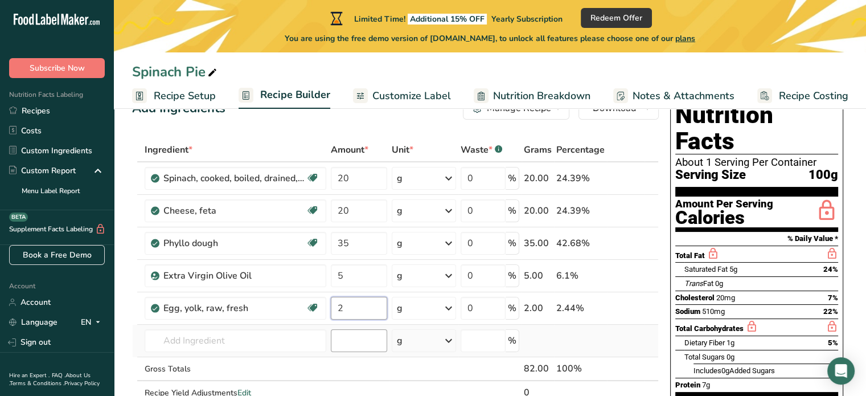
type input "2"
click at [368, 328] on div "Ingredient * Amount * Unit * Waste * .a-a{fill:#347362;}.b-a{fill:#fff;} Grams …" at bounding box center [395, 283] width 527 height 291
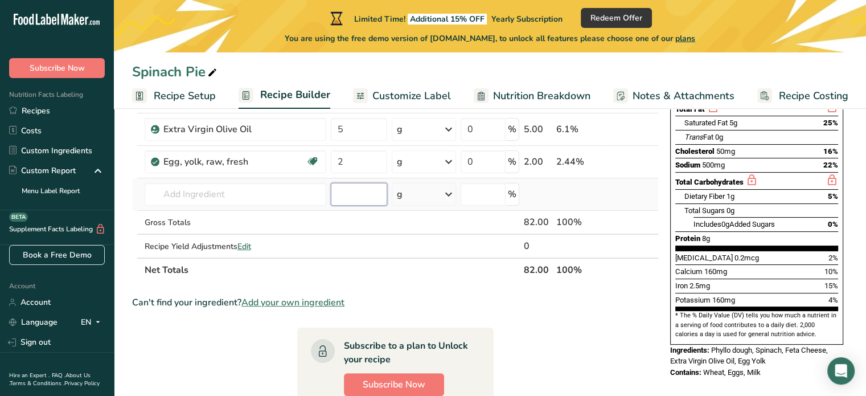
scroll to position [0, 0]
